Goal: Information Seeking & Learning: Learn about a topic

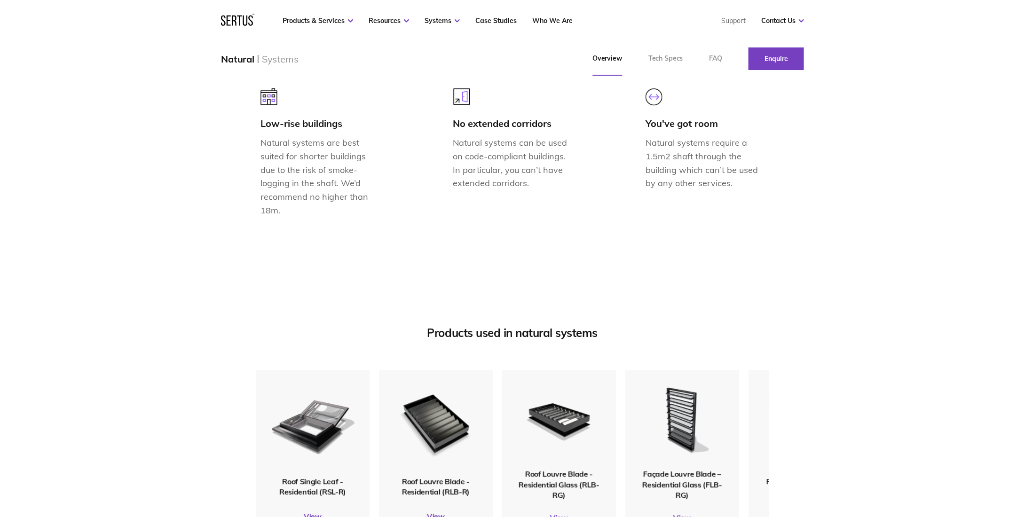
scroll to position [988, 0]
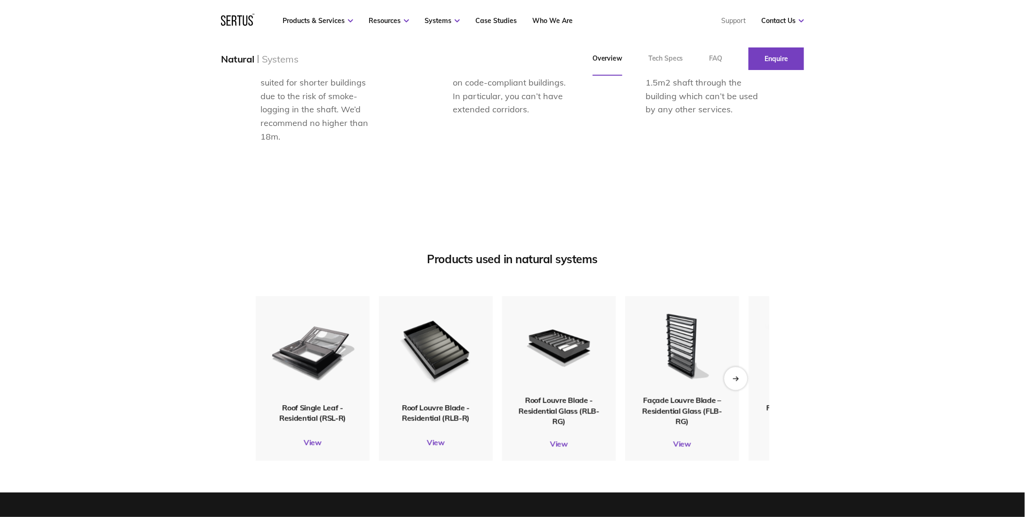
click at [738, 381] on icon "Next slide" at bounding box center [738, 379] width 2 height 4
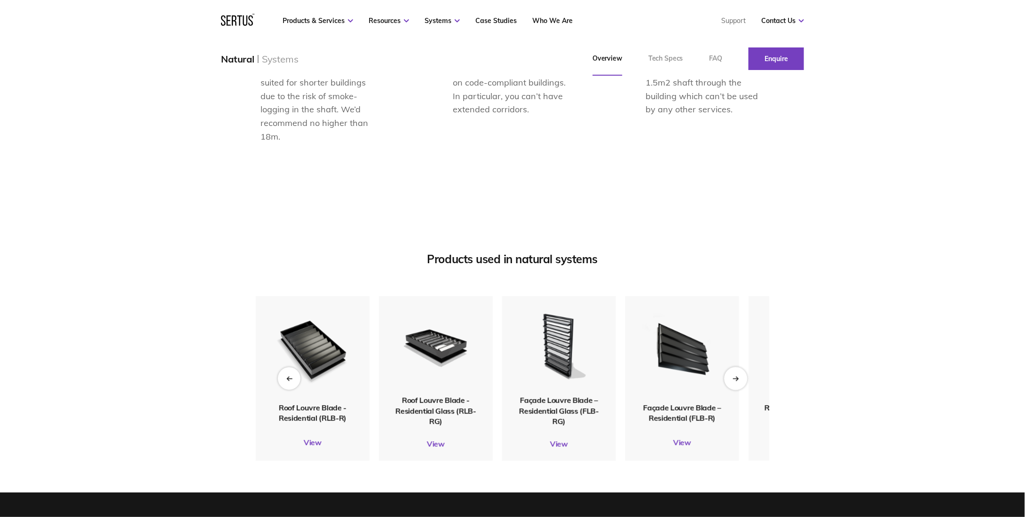
click at [738, 381] on icon "Next slide" at bounding box center [738, 379] width 2 height 4
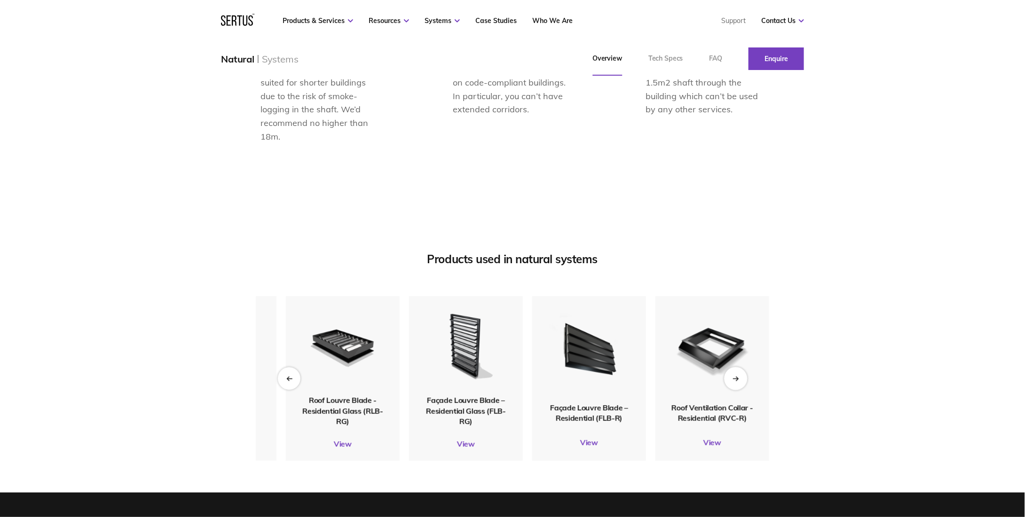
click at [738, 381] on icon "Next slide" at bounding box center [738, 379] width 2 height 4
click at [292, 381] on icon "Previous slide" at bounding box center [289, 378] width 6 height 5
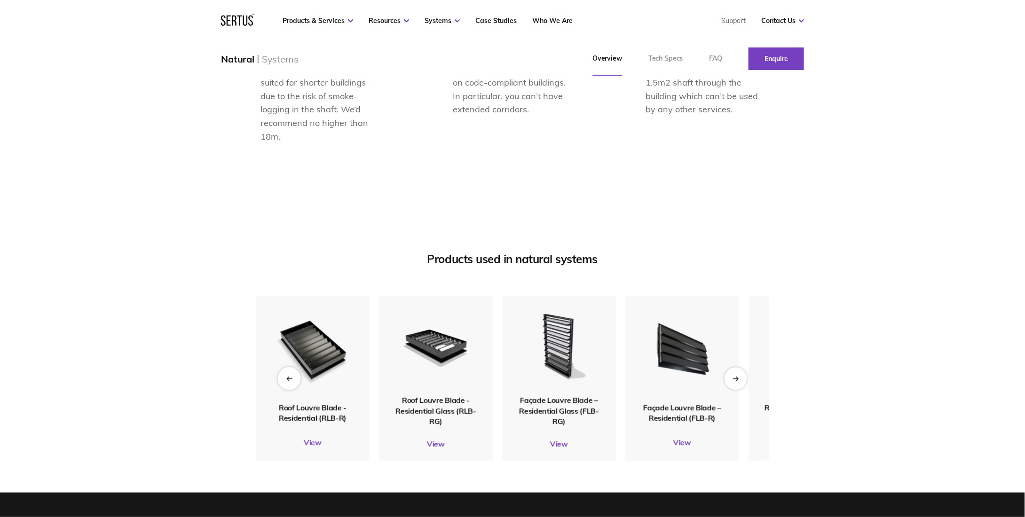
click at [292, 381] on icon "Previous slide" at bounding box center [289, 378] width 6 height 5
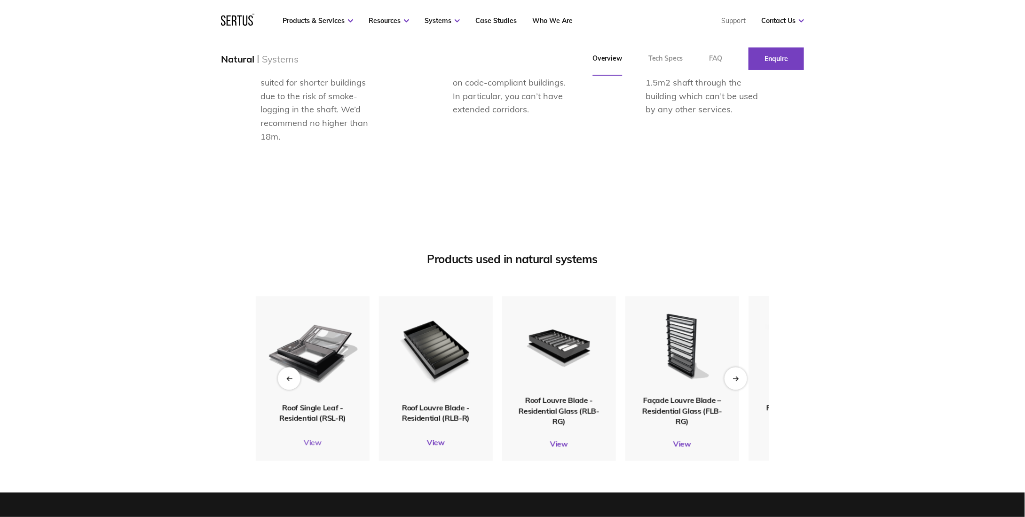
click at [318, 447] on link "View" at bounding box center [313, 442] width 114 height 9
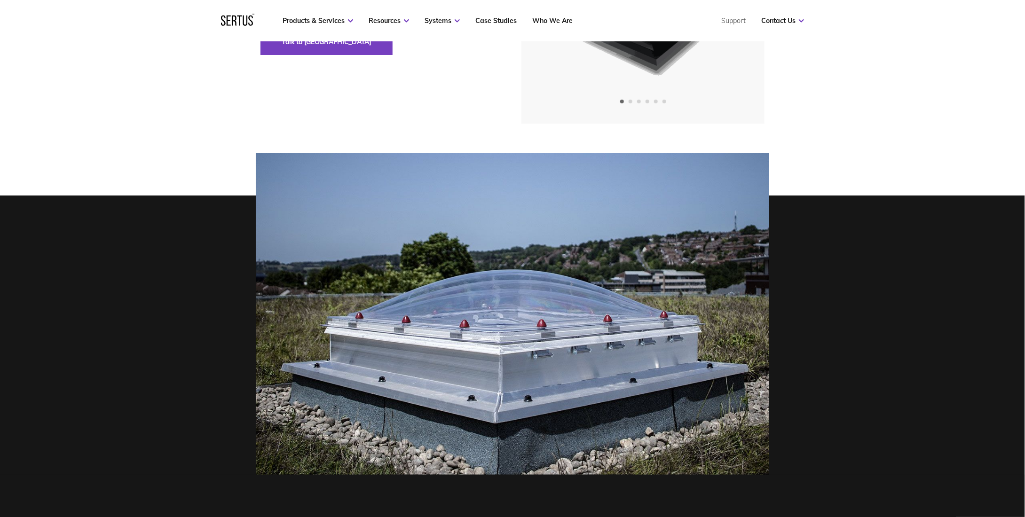
scroll to position [94, 0]
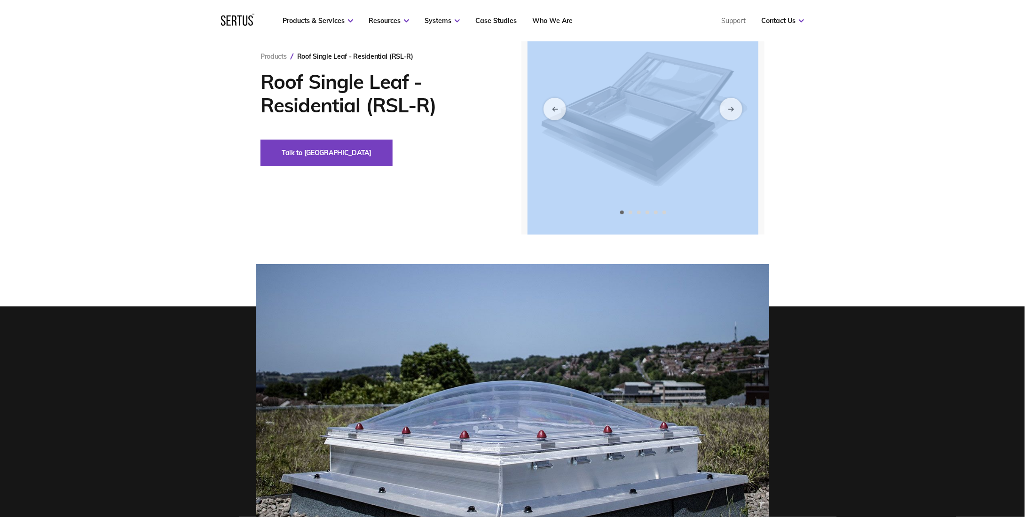
drag, startPoint x: 575, startPoint y: 155, endPoint x: 548, endPoint y: 157, distance: 27.4
click at [537, 157] on div "Products Roof Single Leaf - Residential (RSL-R) Roof Single Leaf - Residential …" at bounding box center [512, 109] width 551 height 252
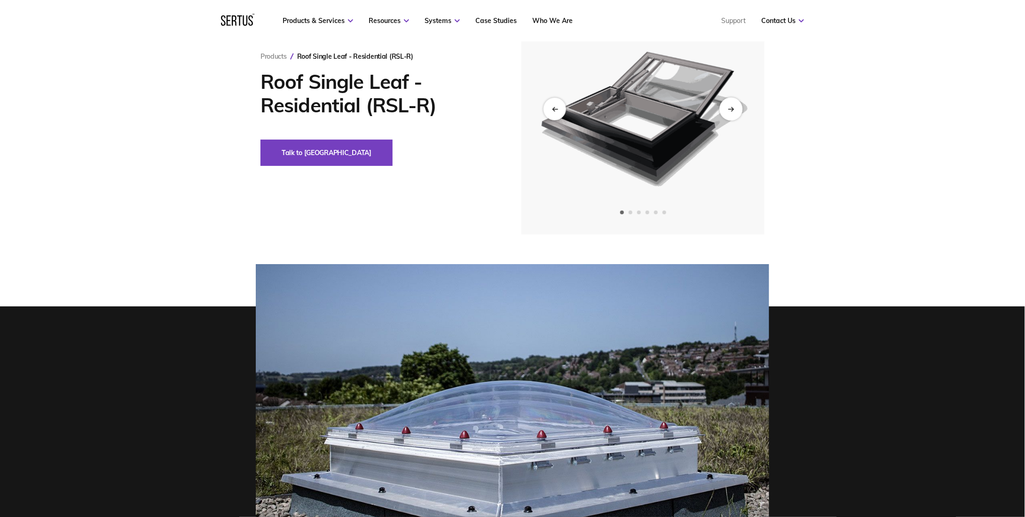
click at [727, 108] on div "Next slide" at bounding box center [731, 108] width 23 height 23
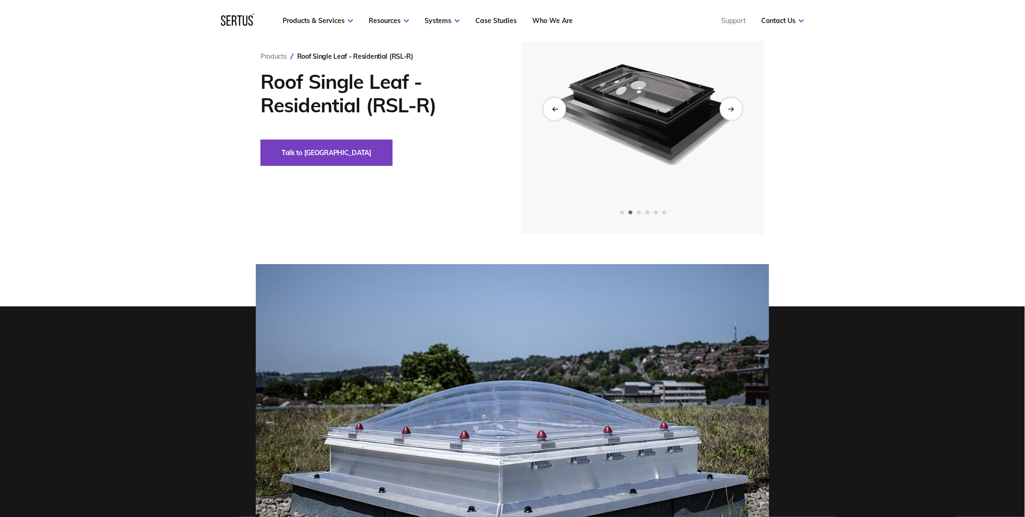
click at [832, 119] on div "Products Roof Single Leaf - Residential (RSL-R) Roof Single Leaf - Residential …" at bounding box center [512, 109] width 1025 height 252
click at [731, 107] on icon "Next slide" at bounding box center [731, 108] width 6 height 5
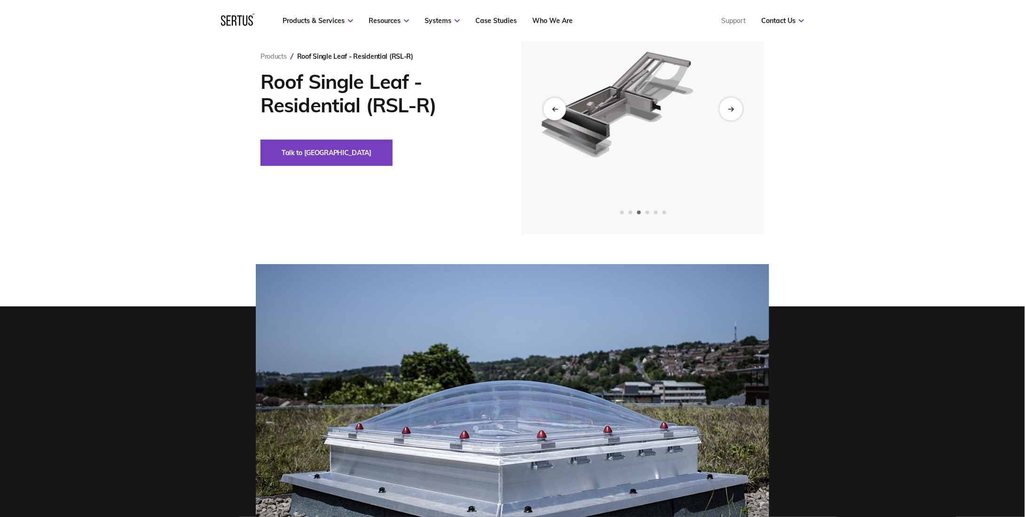
click at [731, 107] on icon "Next slide" at bounding box center [731, 108] width 6 height 5
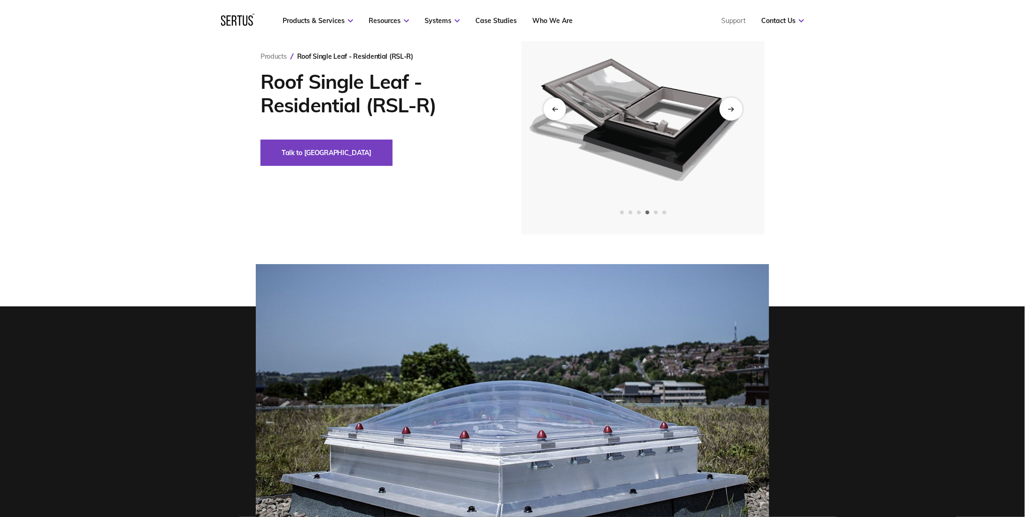
click at [731, 107] on icon "Next slide" at bounding box center [731, 108] width 6 height 5
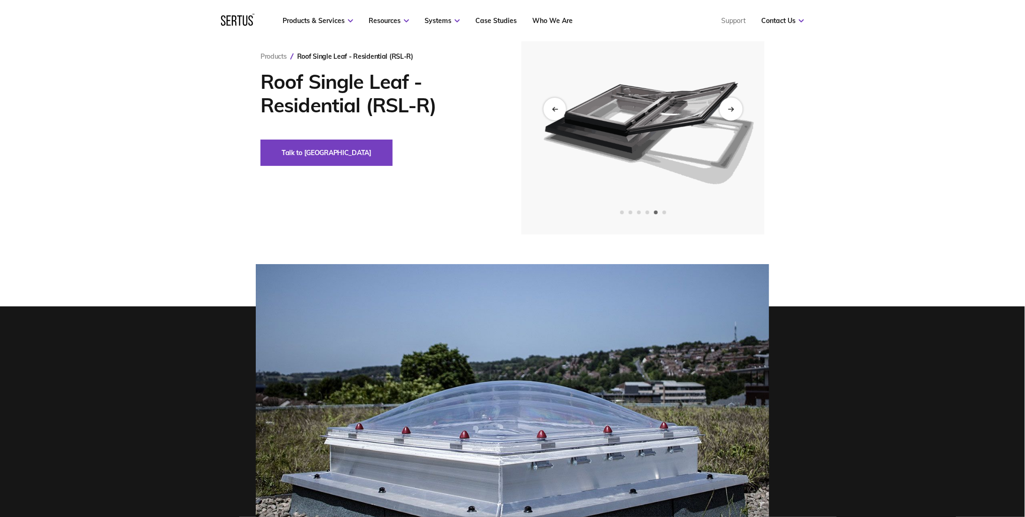
click at [731, 107] on icon "Next slide" at bounding box center [731, 108] width 6 height 5
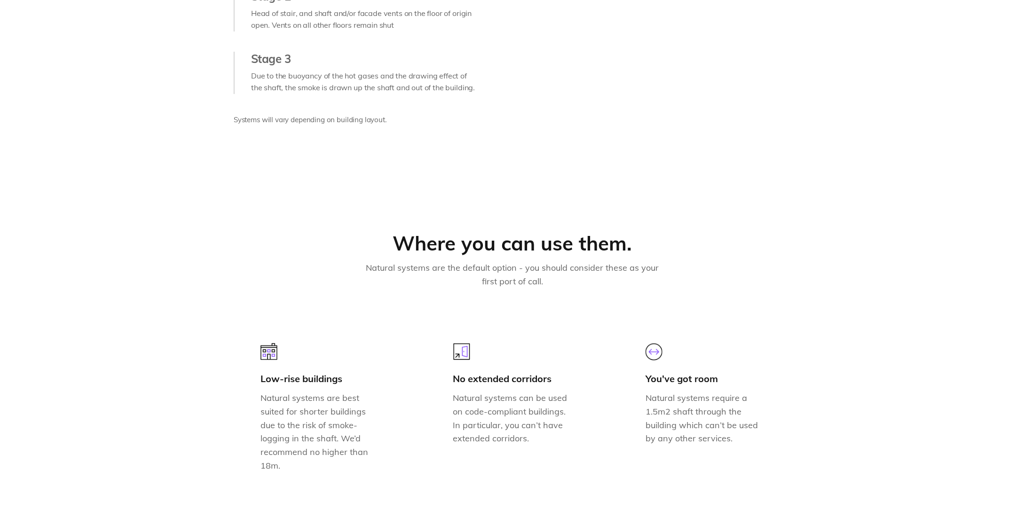
scroll to position [988, 0]
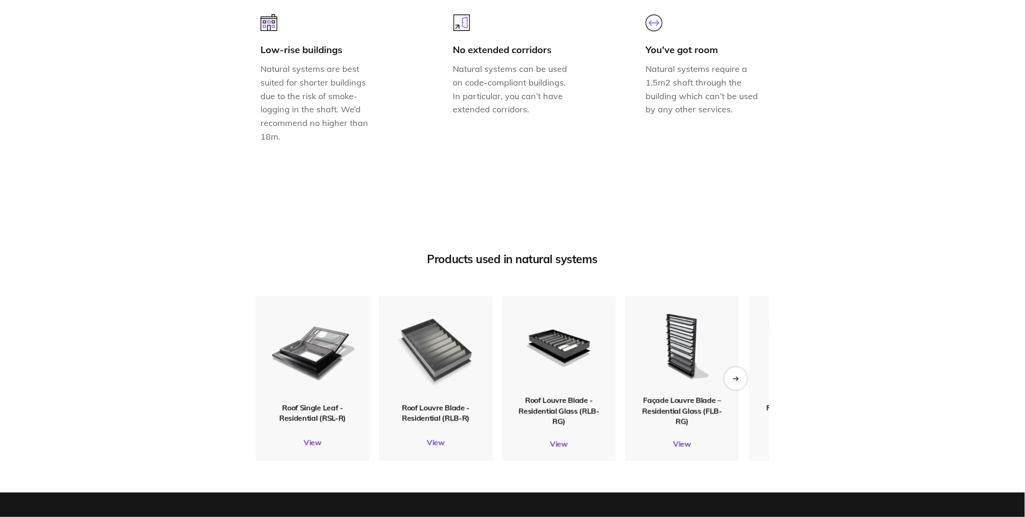
click at [433, 394] on img at bounding box center [436, 349] width 92 height 108
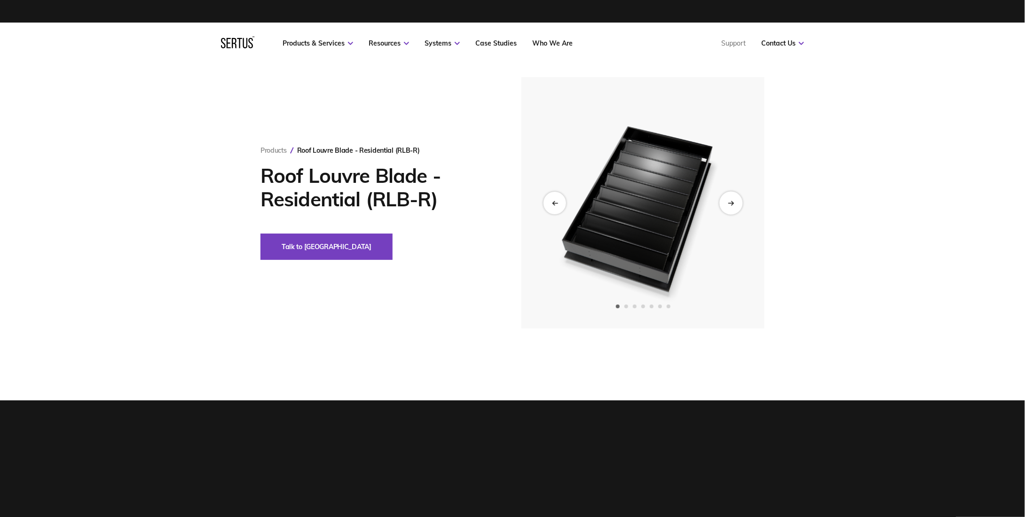
click at [733, 203] on icon "Next slide" at bounding box center [731, 203] width 5 height 0
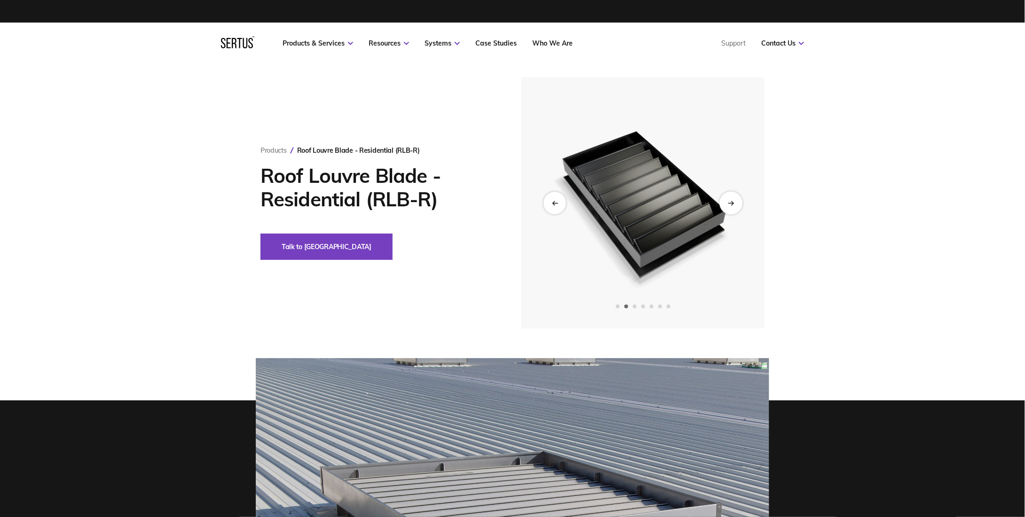
click at [733, 203] on icon "Next slide" at bounding box center [731, 203] width 5 height 0
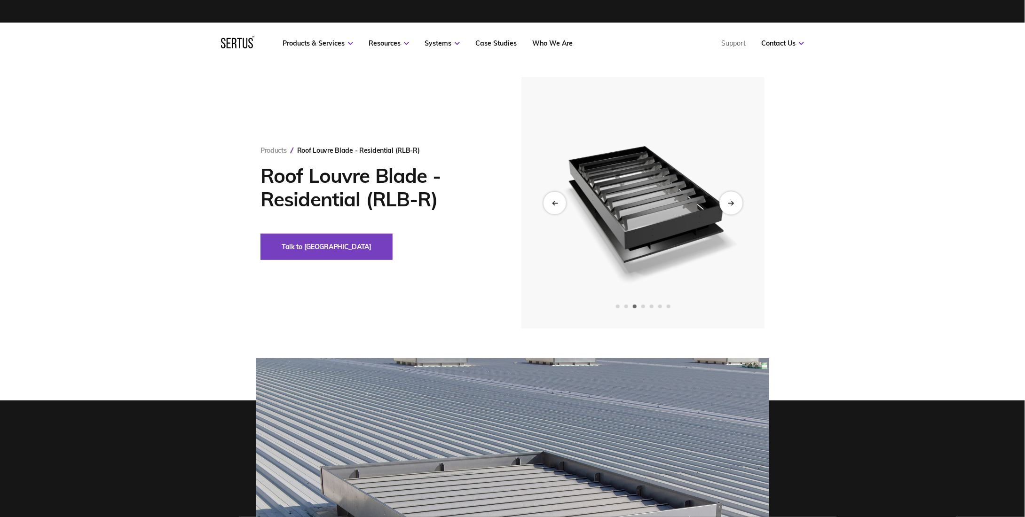
click at [733, 203] on icon "Next slide" at bounding box center [731, 203] width 5 height 0
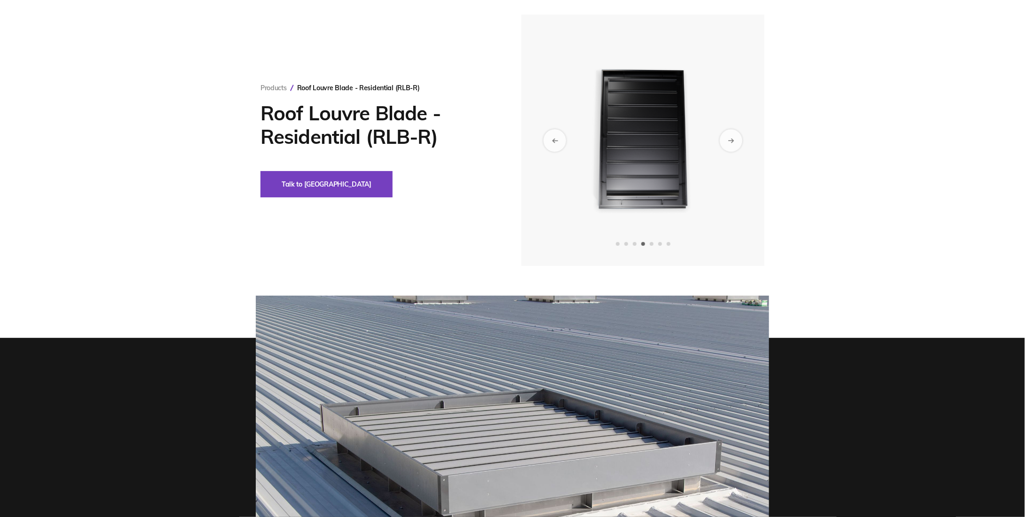
scroll to position [235, 0]
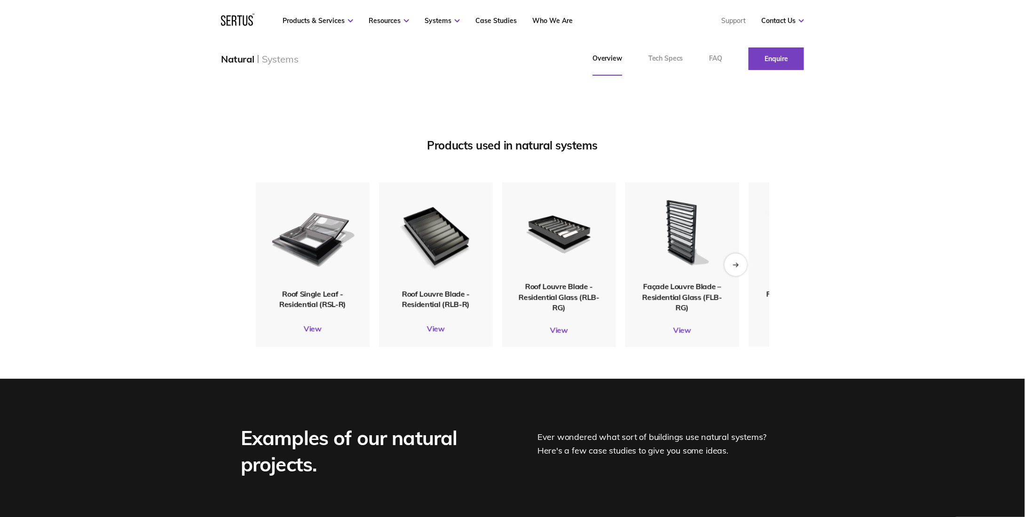
scroll to position [1129, 0]
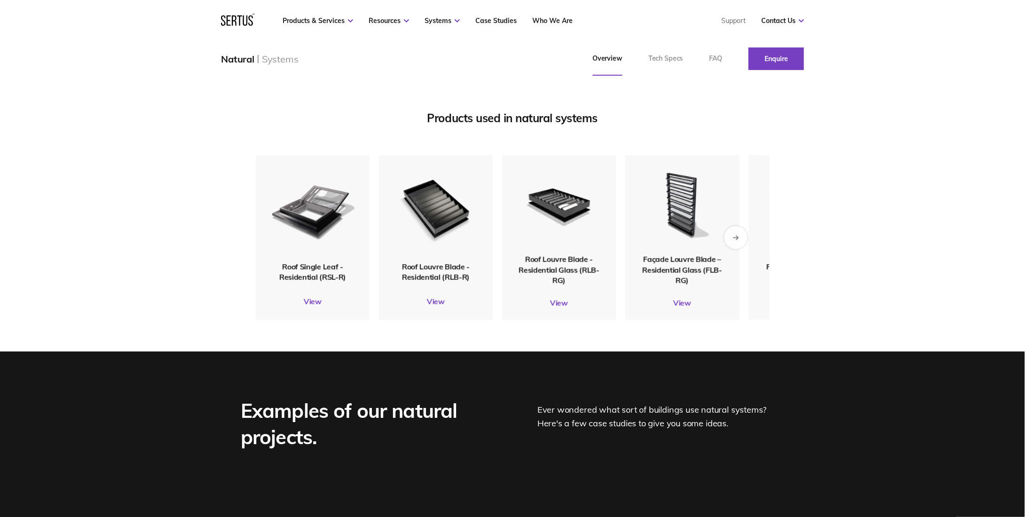
click at [739, 249] on div "Next slide" at bounding box center [735, 237] width 23 height 23
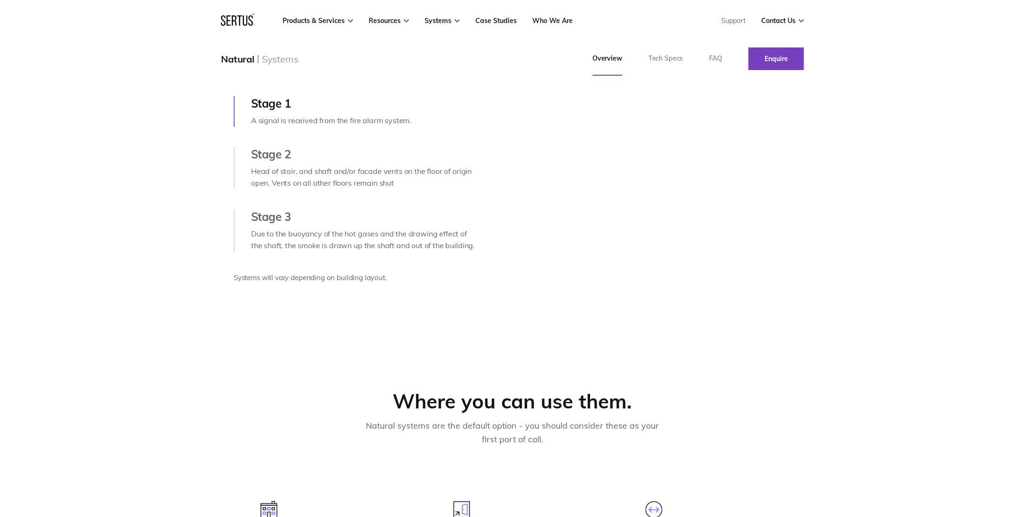
scroll to position [423, 0]
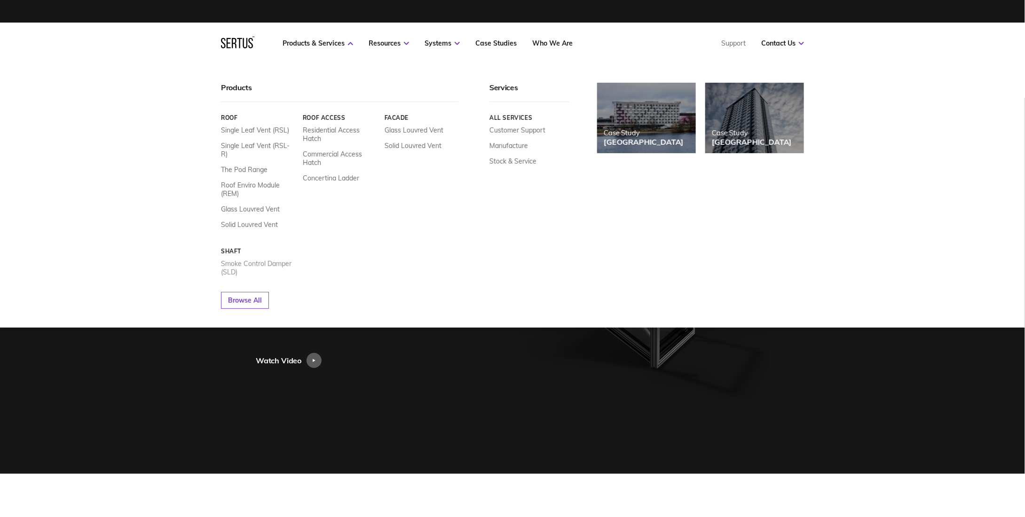
click at [254, 260] on link "Smoke Control Damper (SLD)" at bounding box center [258, 268] width 75 height 17
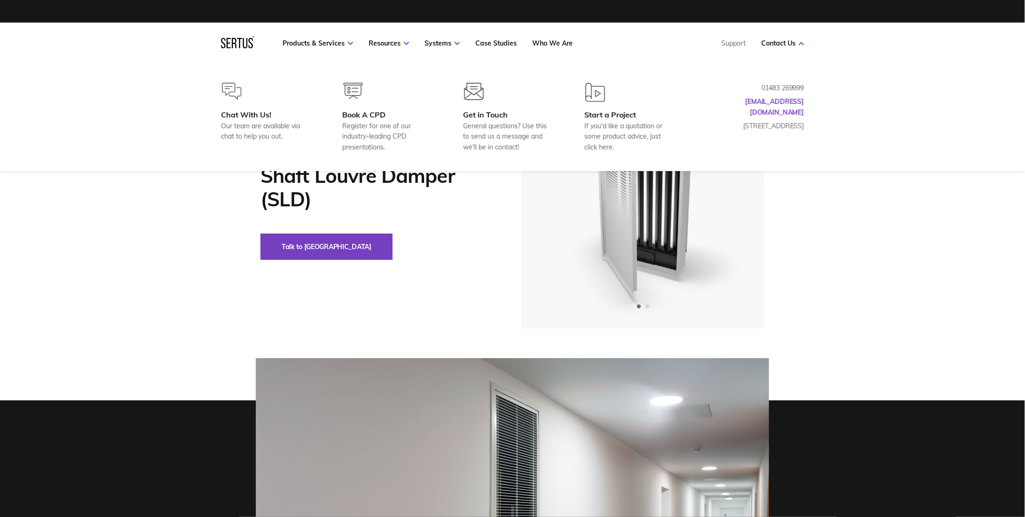
drag, startPoint x: 815, startPoint y: 102, endPoint x: 755, endPoint y: 103, distance: 60.7
click at [753, 103] on div "Chat With Us! Our team are available via chat to help you out. Book A CPD Regis…" at bounding box center [512, 118] width 621 height 70
